Goal: Task Accomplishment & Management: Manage account settings

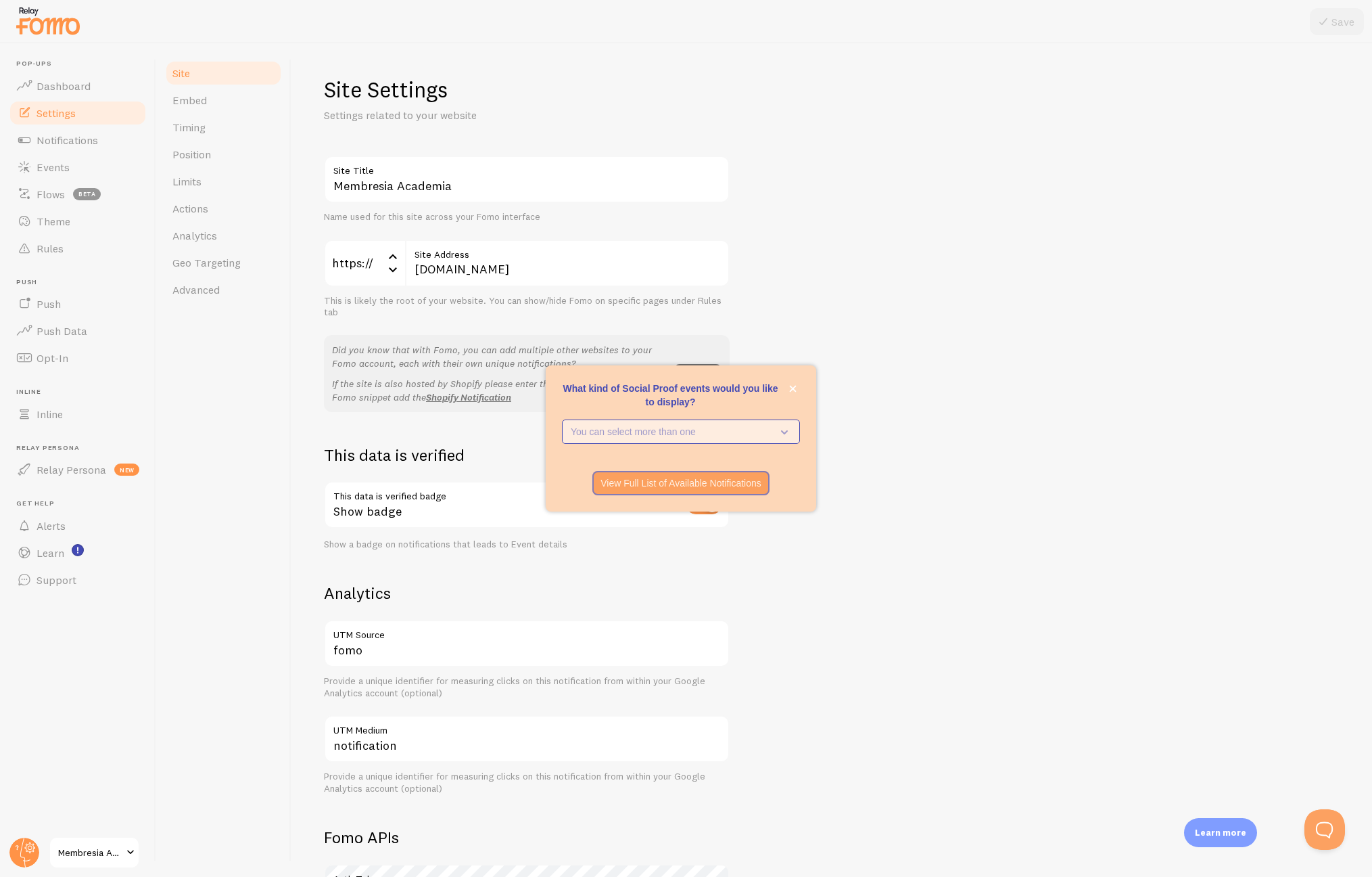
click at [770, 428] on p "You can select more than one" at bounding box center [672, 432] width 201 height 14
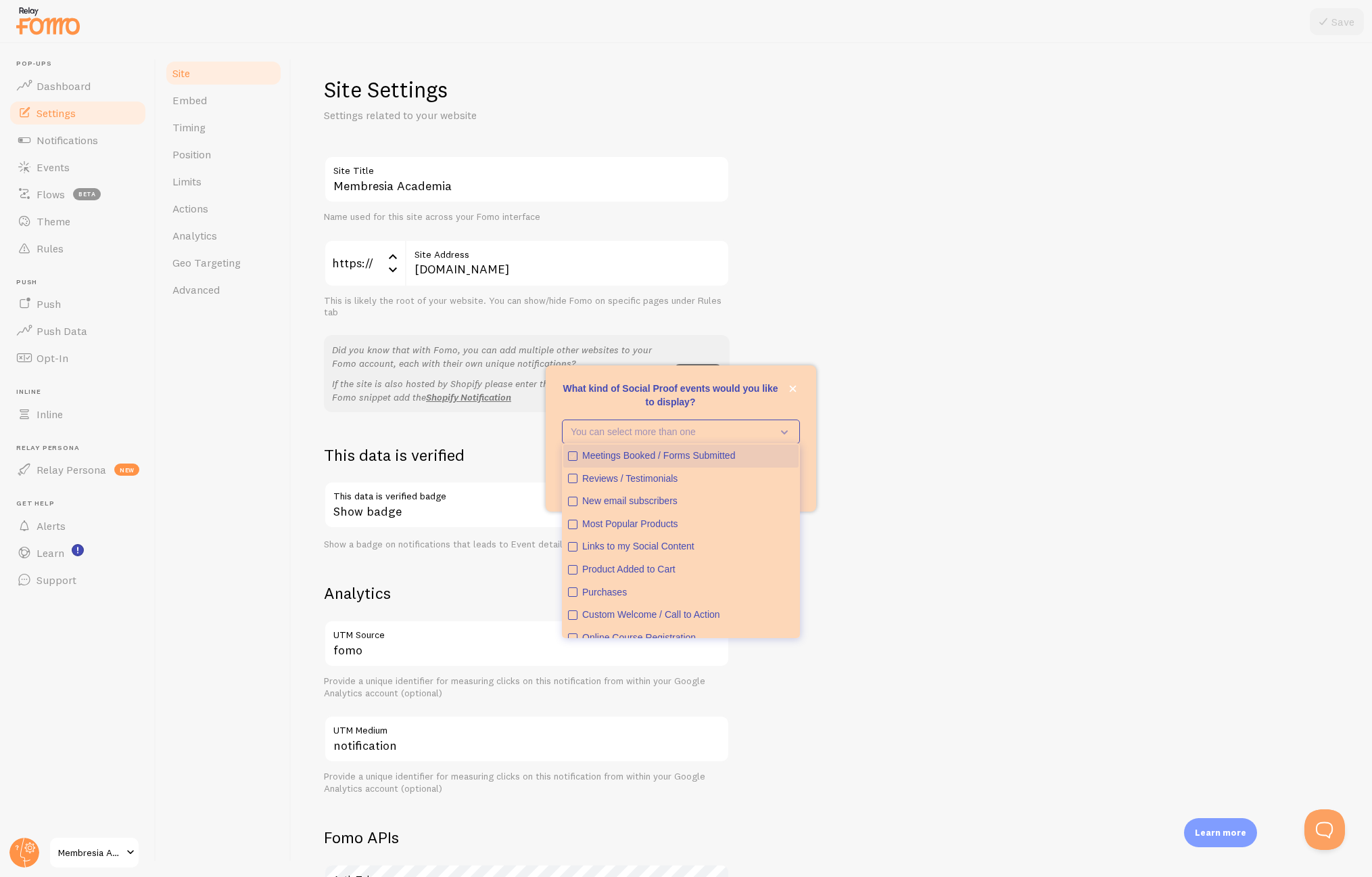
click at [573, 454] on icon "Meetings Booked / Forms Submitted" at bounding box center [573, 456] width 8 height 8
click at [572, 555] on icon "Purchases" at bounding box center [573, 557] width 8 height 8
click at [570, 600] on icon "Online Course Registration" at bounding box center [573, 602] width 8 height 8
click at [859, 571] on div "Membresia Academia Site Title Name used for this site across your Fomo interfac…" at bounding box center [831, 614] width 1016 height 916
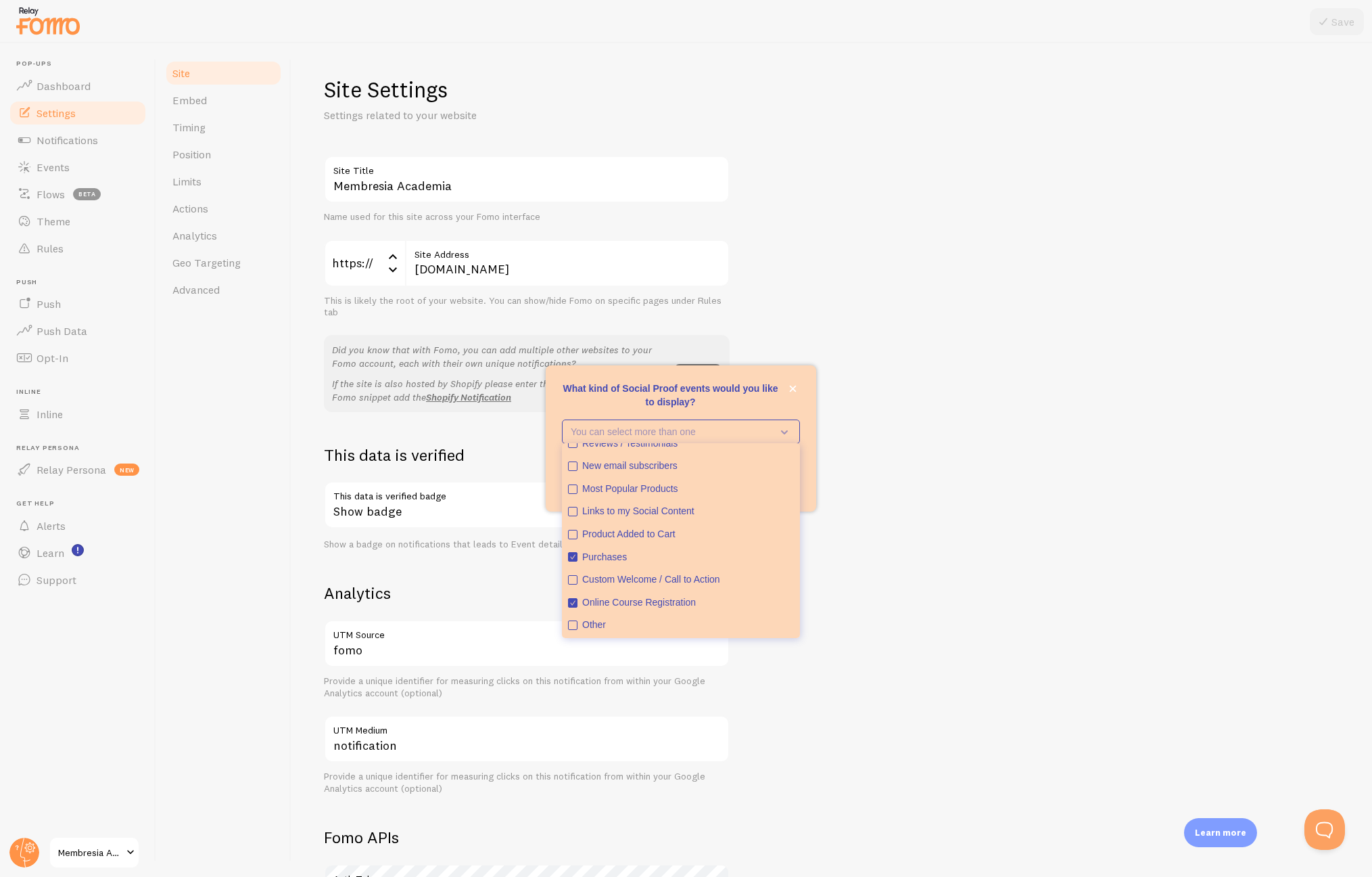
click at [850, 535] on div "Membresia Academia Site Title Name used for this site across your Fomo interfac…" at bounding box center [831, 614] width 1016 height 916
click at [784, 429] on icon "What kind of Social Proof events would you like to display?" at bounding box center [781, 432] width 19 height 15
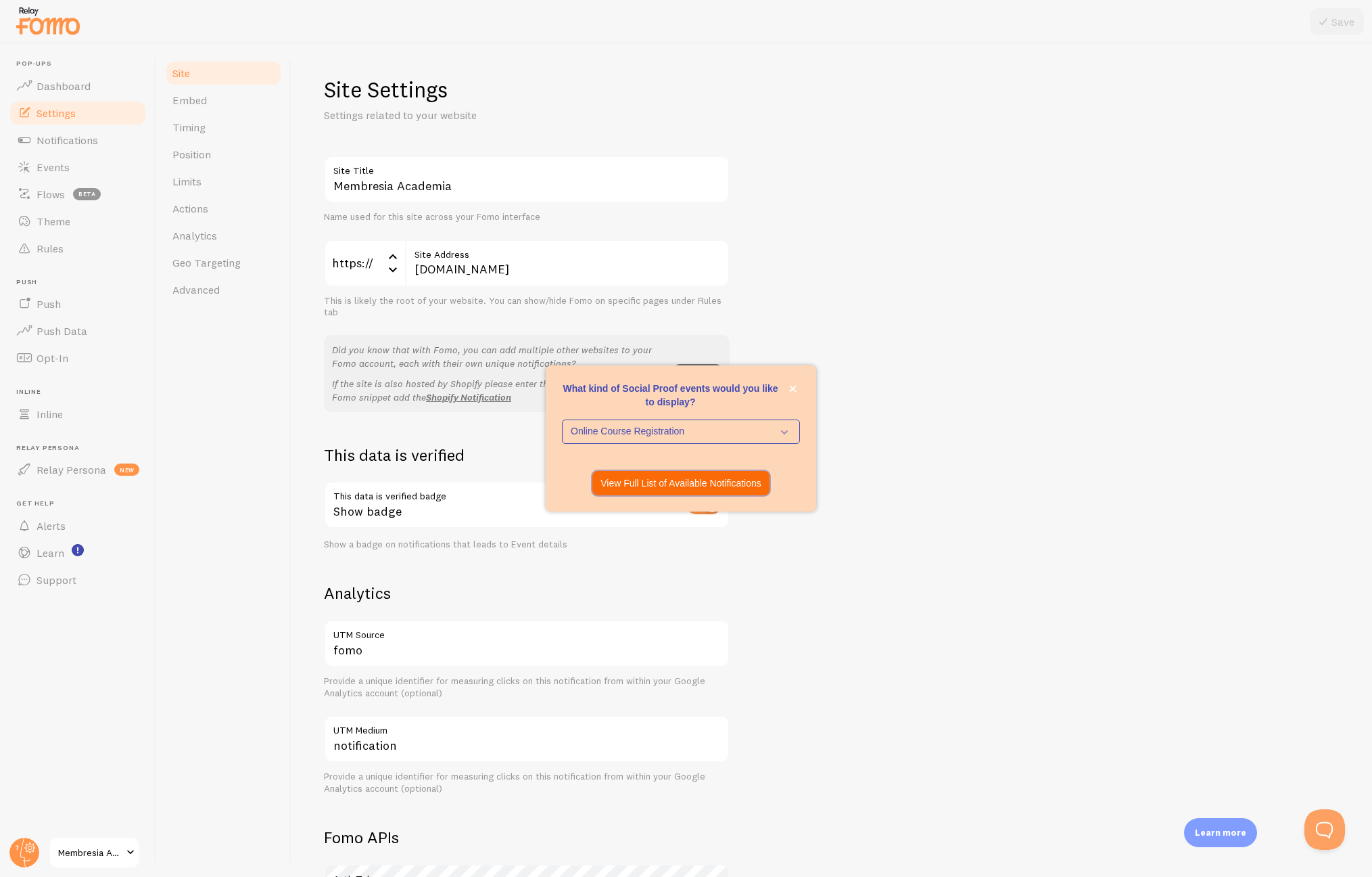
click at [722, 477] on p "View Full List of Available Notifications" at bounding box center [681, 483] width 161 height 14
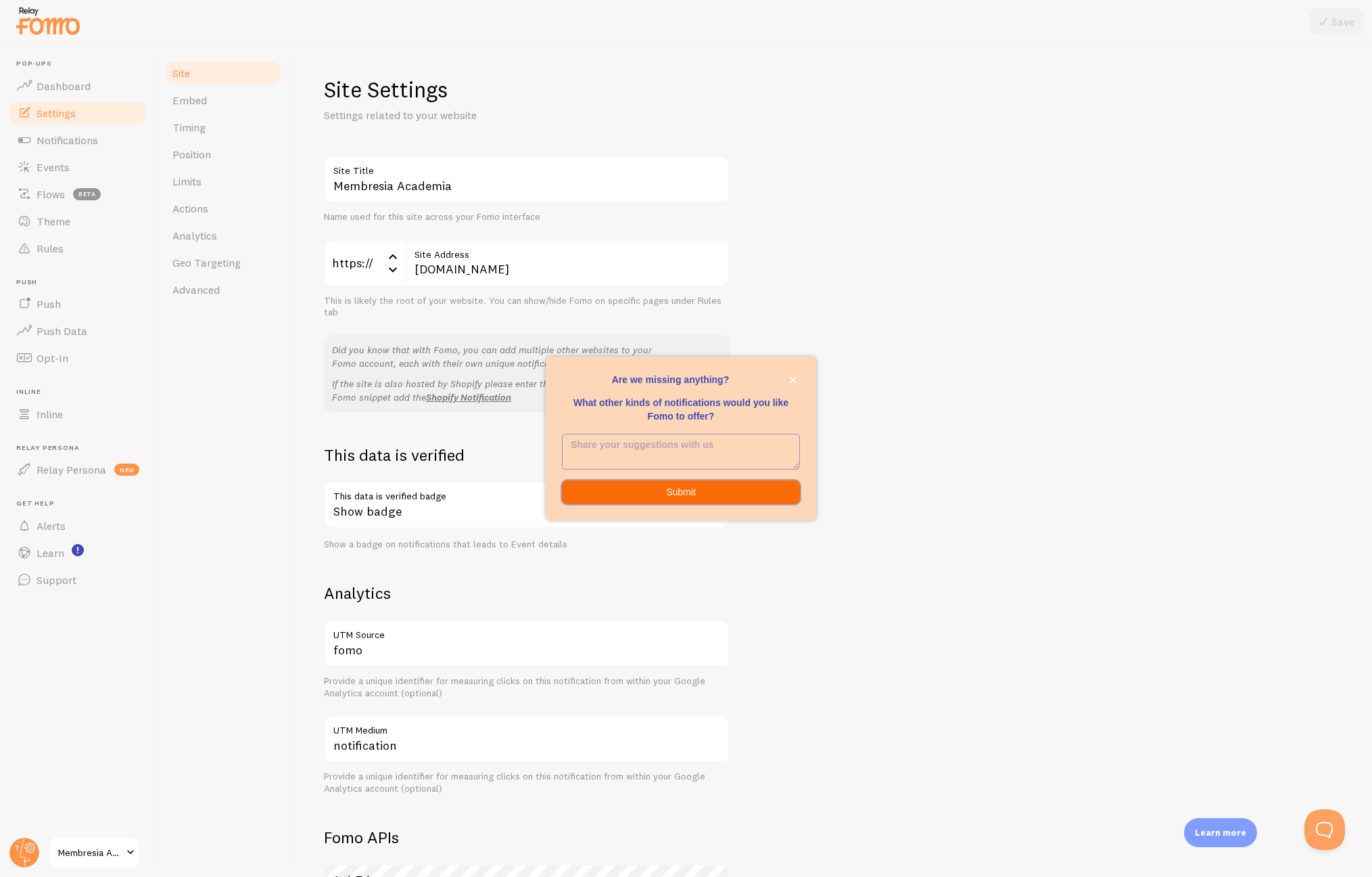
click at [637, 485] on button "Submit" at bounding box center [681, 493] width 238 height 24
